Goal: Use online tool/utility

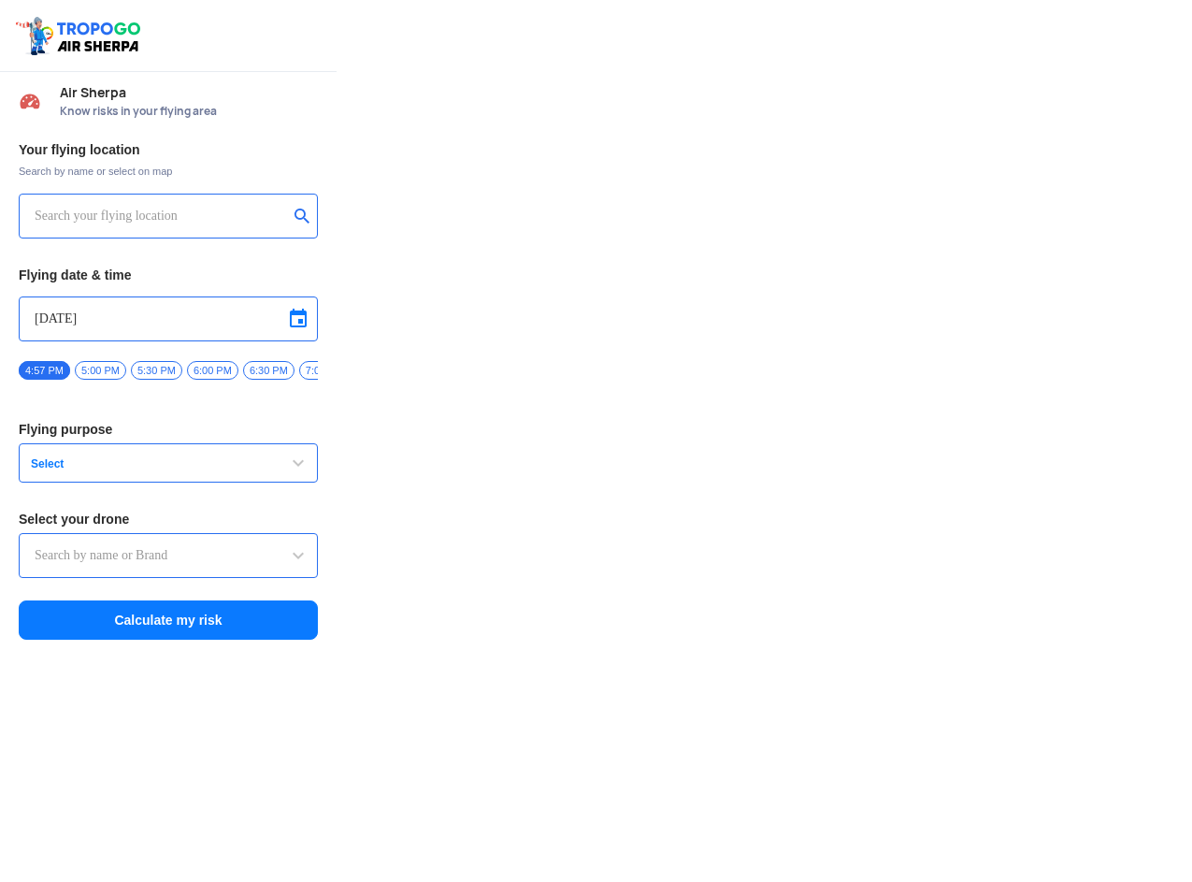
type input "Aquila X2"
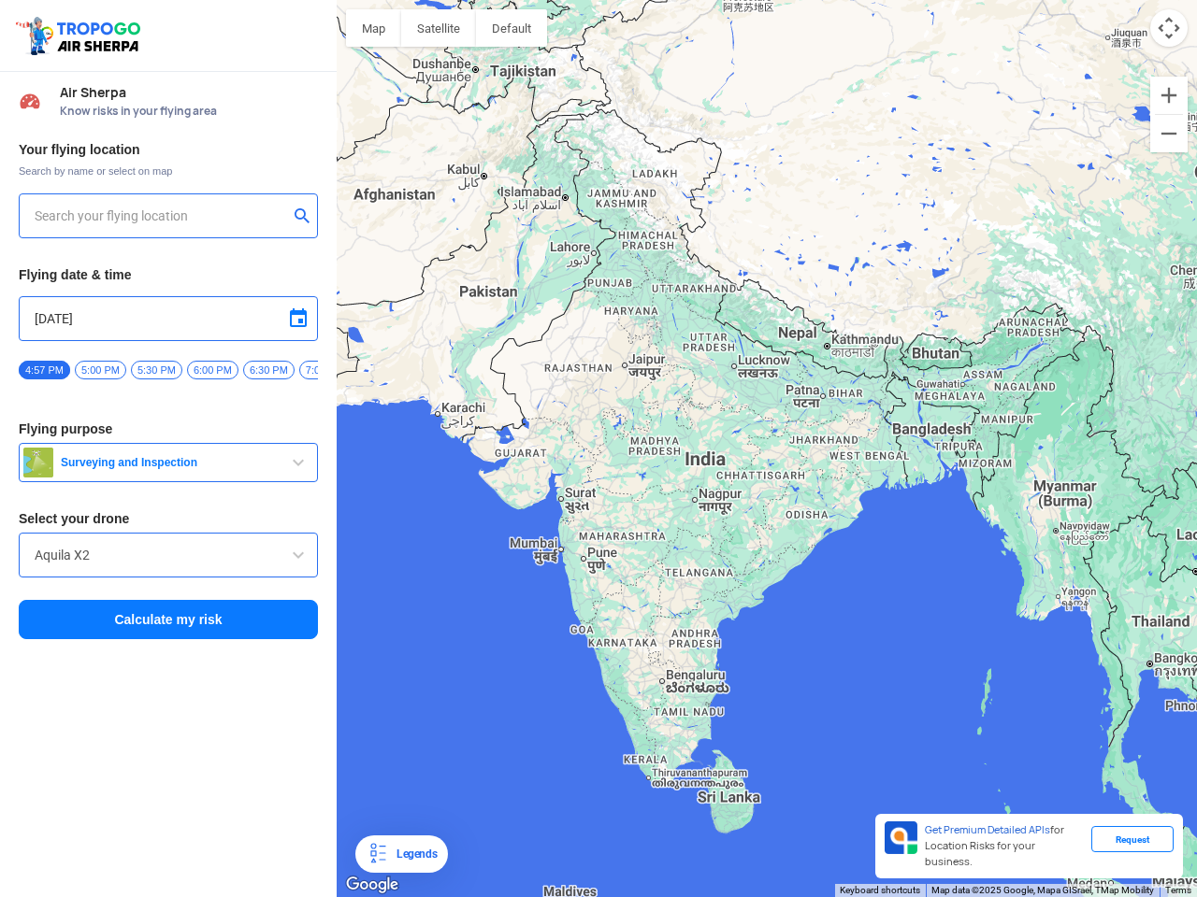
click at [80, 36] on img at bounding box center [80, 35] width 133 height 43
click at [161, 216] on input "text" at bounding box center [161, 216] width 253 height 22
click at [306, 218] on button "submit" at bounding box center [305, 217] width 22 height 19
click at [168, 319] on input "[DATE]" at bounding box center [168, 319] width 267 height 22
click at [298, 319] on div at bounding box center [598, 448] width 1197 height 897
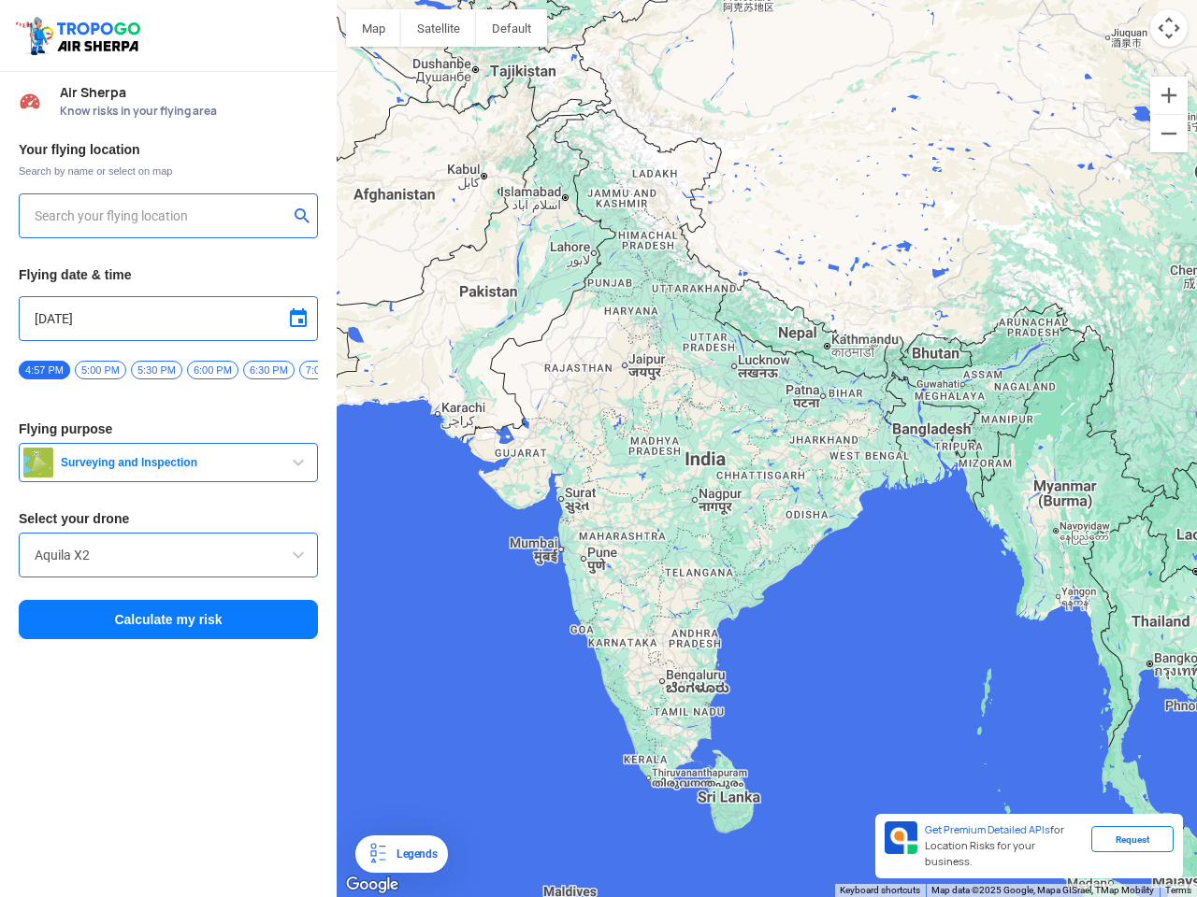
click at [44, 370] on div at bounding box center [598, 448] width 1197 height 897
click at [100, 370] on div at bounding box center [598, 448] width 1197 height 897
click at [156, 370] on div at bounding box center [598, 448] width 1197 height 897
click at [212, 370] on div at bounding box center [598, 448] width 1197 height 897
click at [268, 370] on div at bounding box center [598, 448] width 1197 height 897
